Goal: Information Seeking & Learning: Learn about a topic

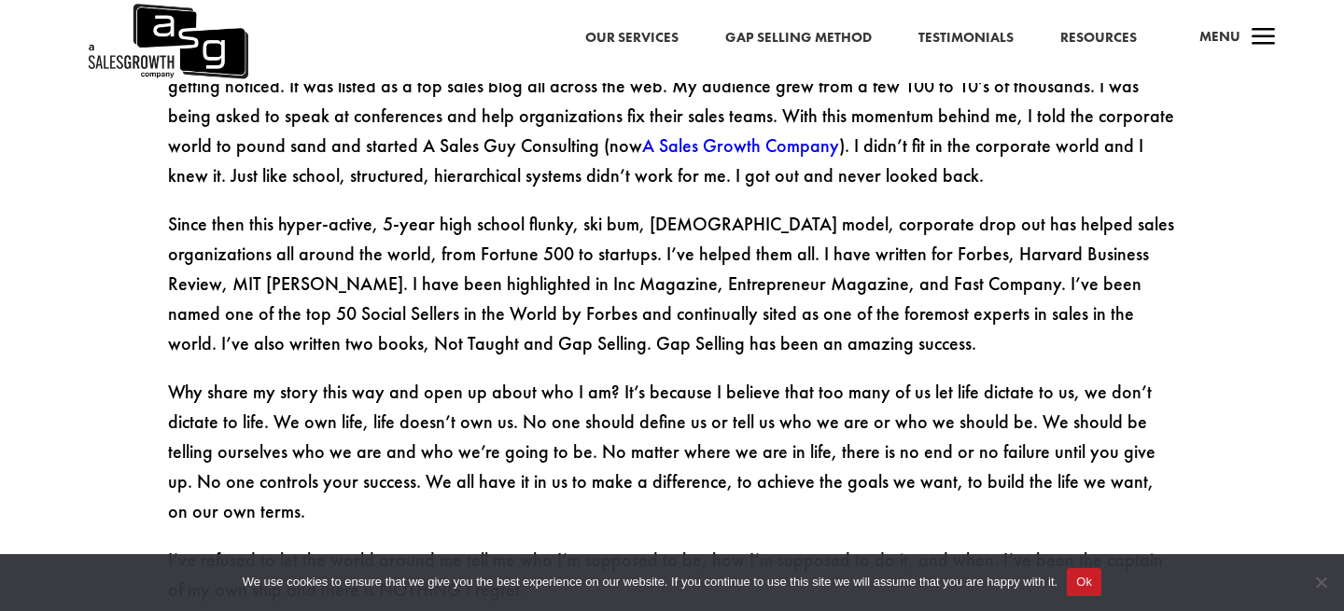
scroll to position [2895, 0]
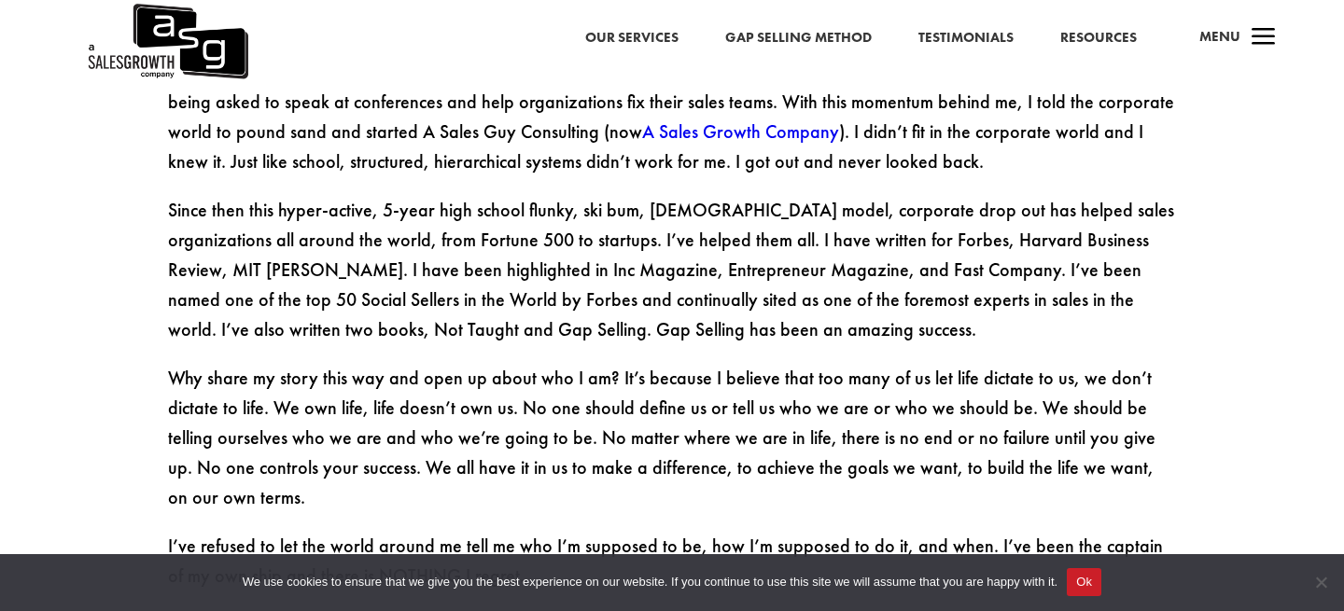
click at [786, 21] on div "Our Services Gap Selling Method Testimonials Resources a Menu" at bounding box center [672, 41] width 1344 height 83
click at [786, 34] on link "Gap Selling Method" at bounding box center [798, 38] width 147 height 24
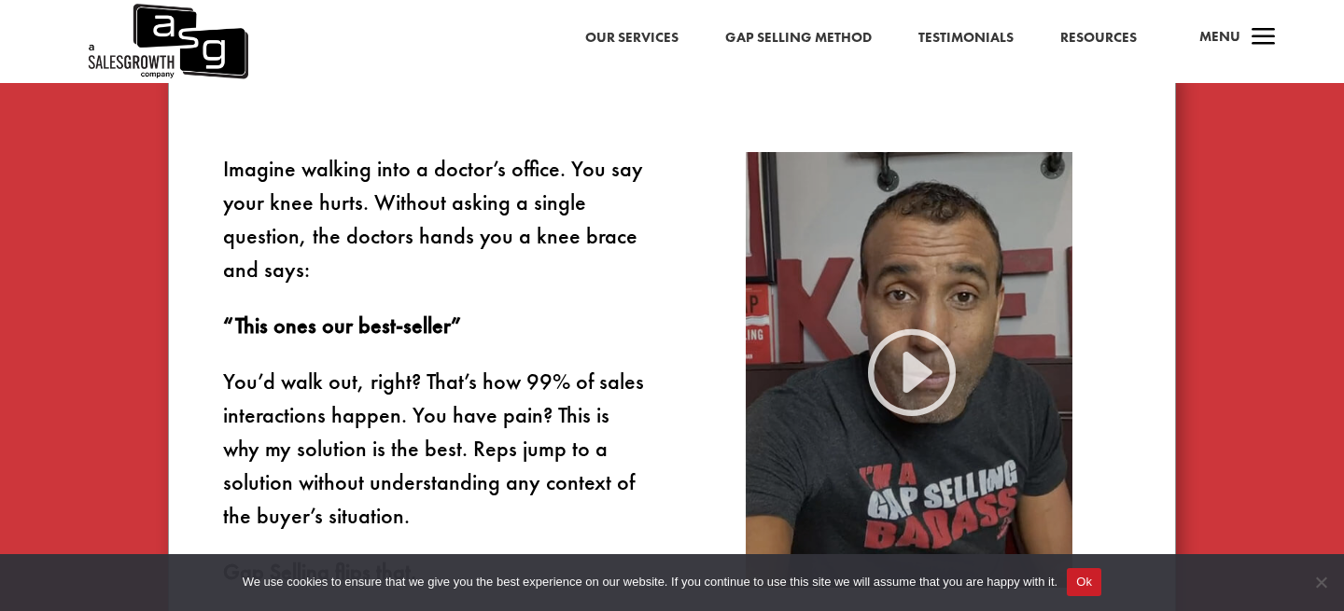
scroll to position [1086, 0]
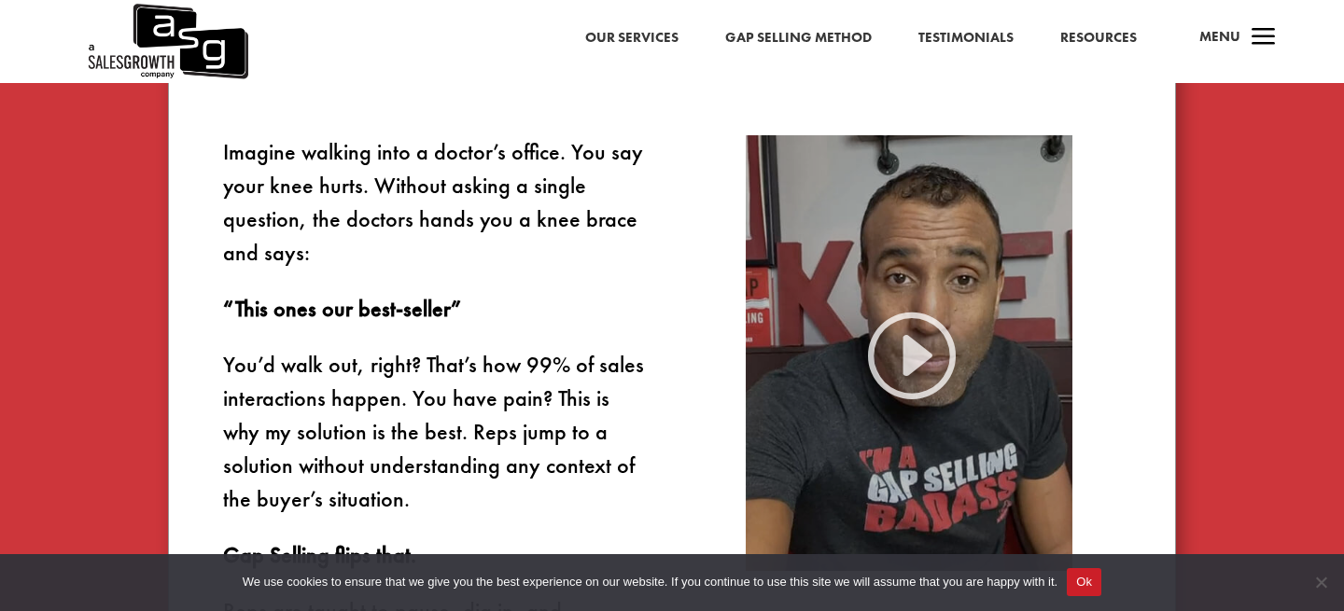
click at [945, 353] on img at bounding box center [909, 353] width 327 height 436
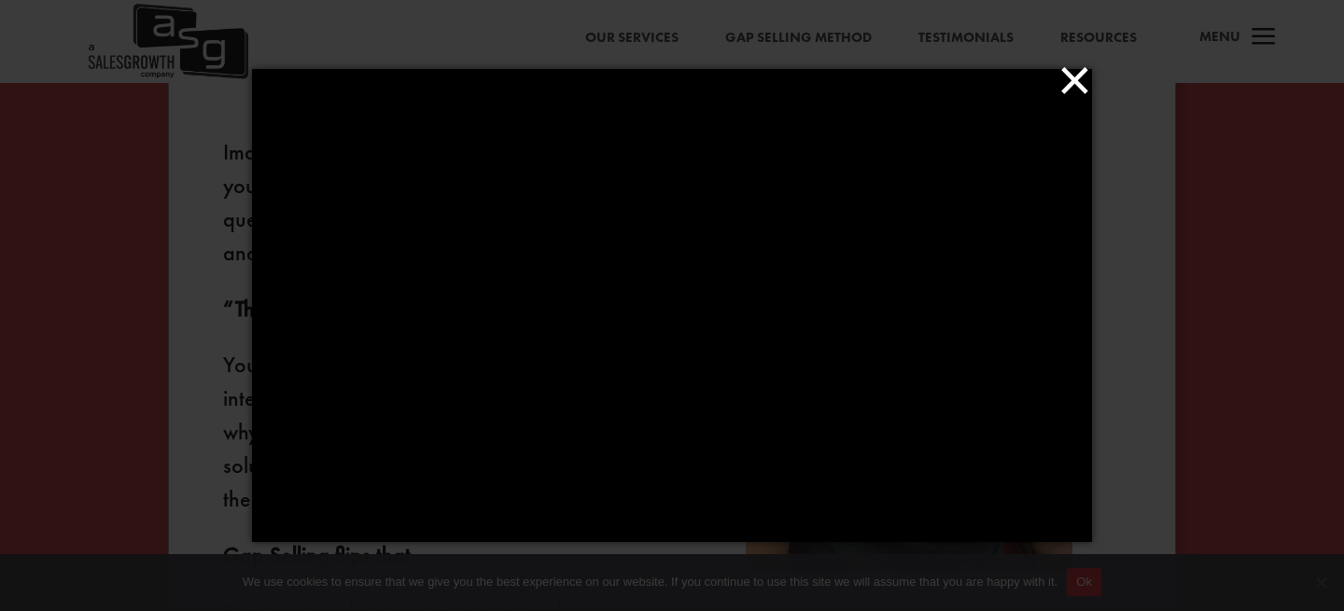
click at [1073, 88] on button "×" at bounding box center [678, 80] width 840 height 41
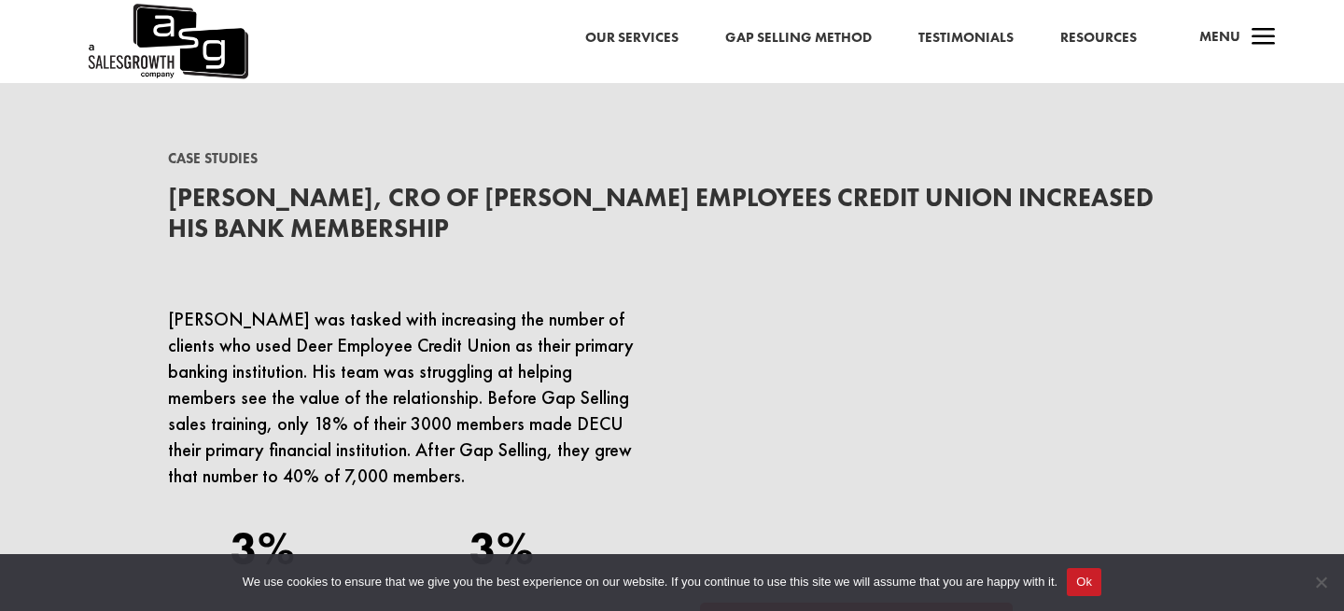
scroll to position [5279, 0]
